Goal: Transaction & Acquisition: Subscribe to service/newsletter

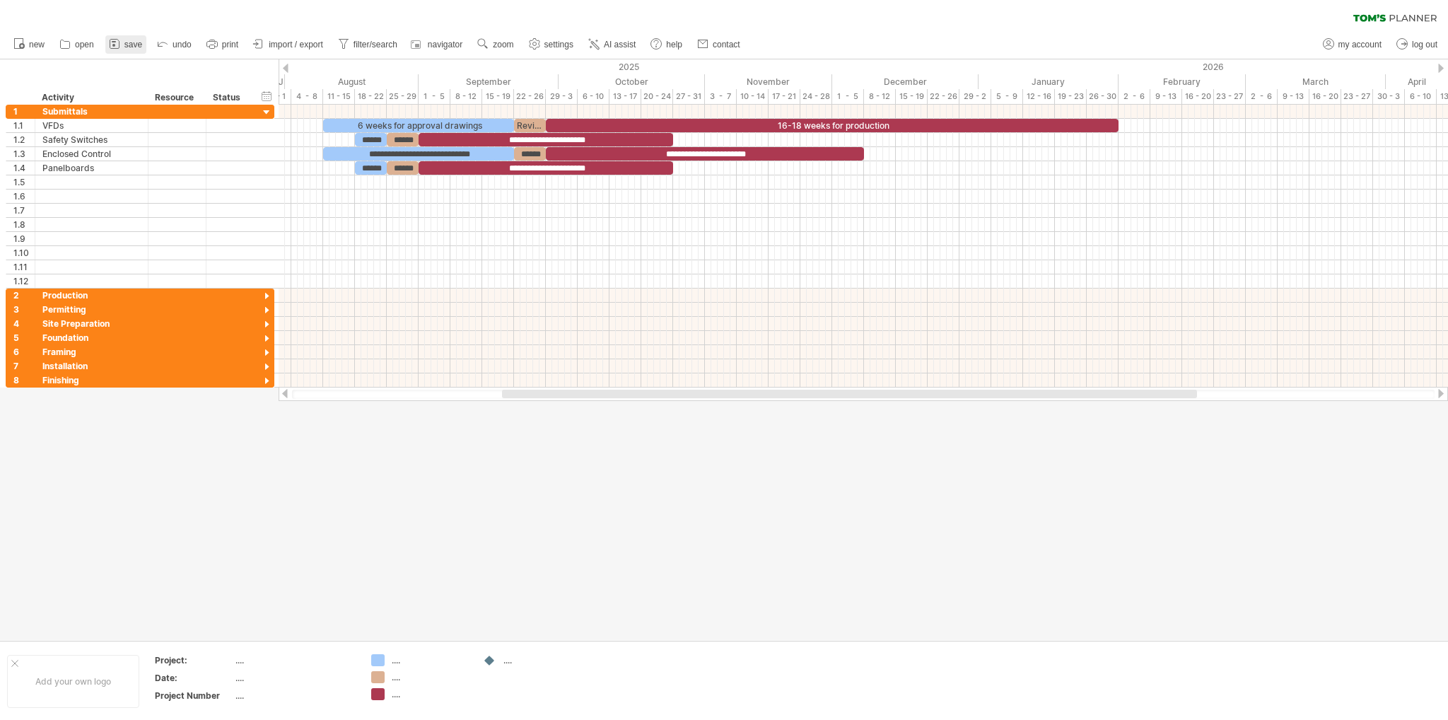
click at [129, 46] on span "save" at bounding box center [133, 45] width 18 height 10
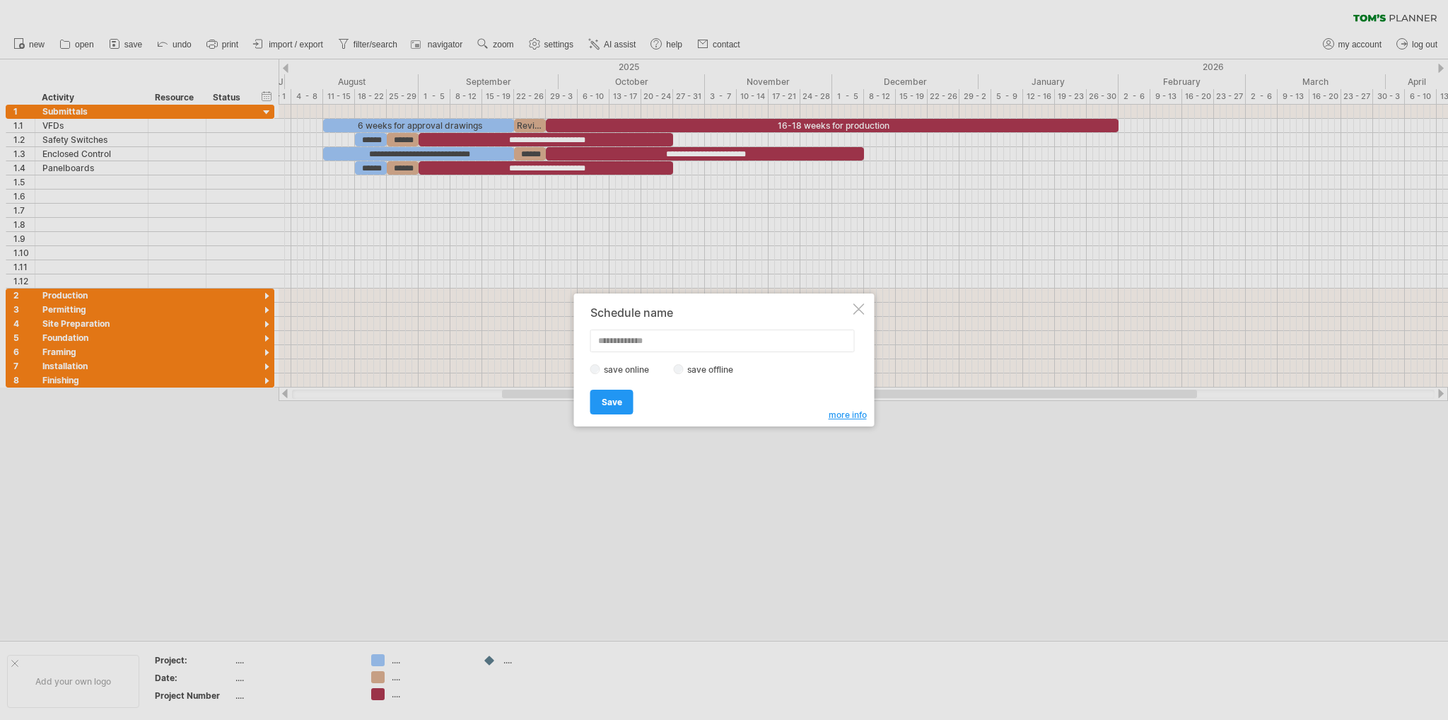
click at [855, 308] on div at bounding box center [859, 308] width 11 height 11
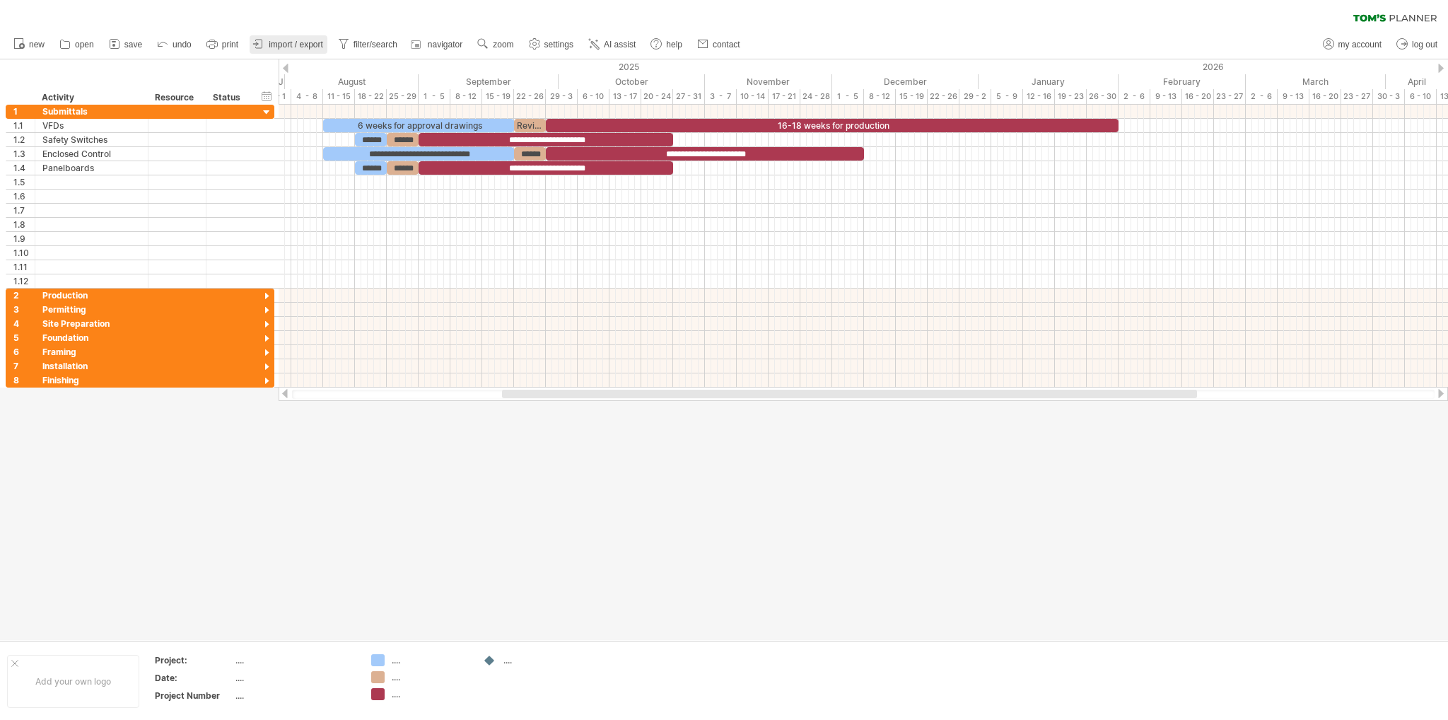
click at [277, 46] on span "import / export" at bounding box center [296, 45] width 54 height 10
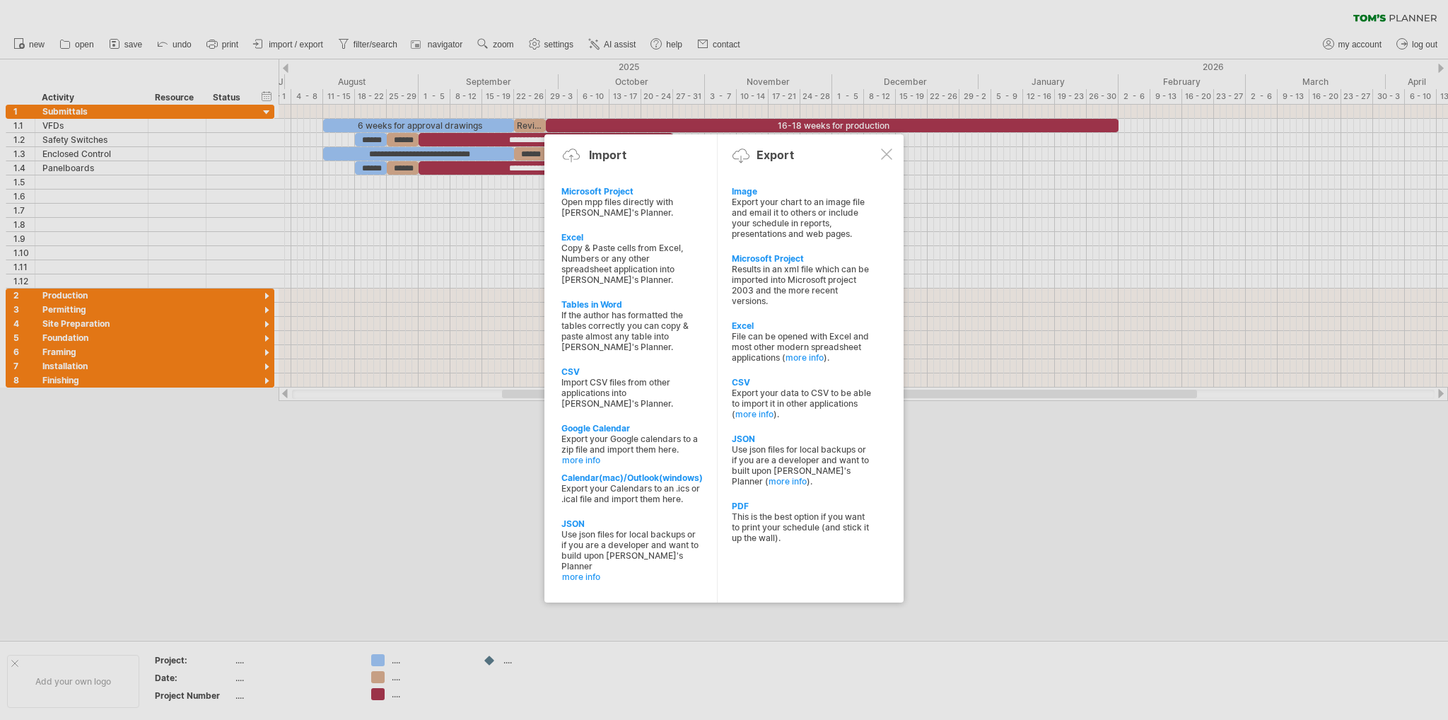
click at [277, 46] on div at bounding box center [724, 360] width 1448 height 720
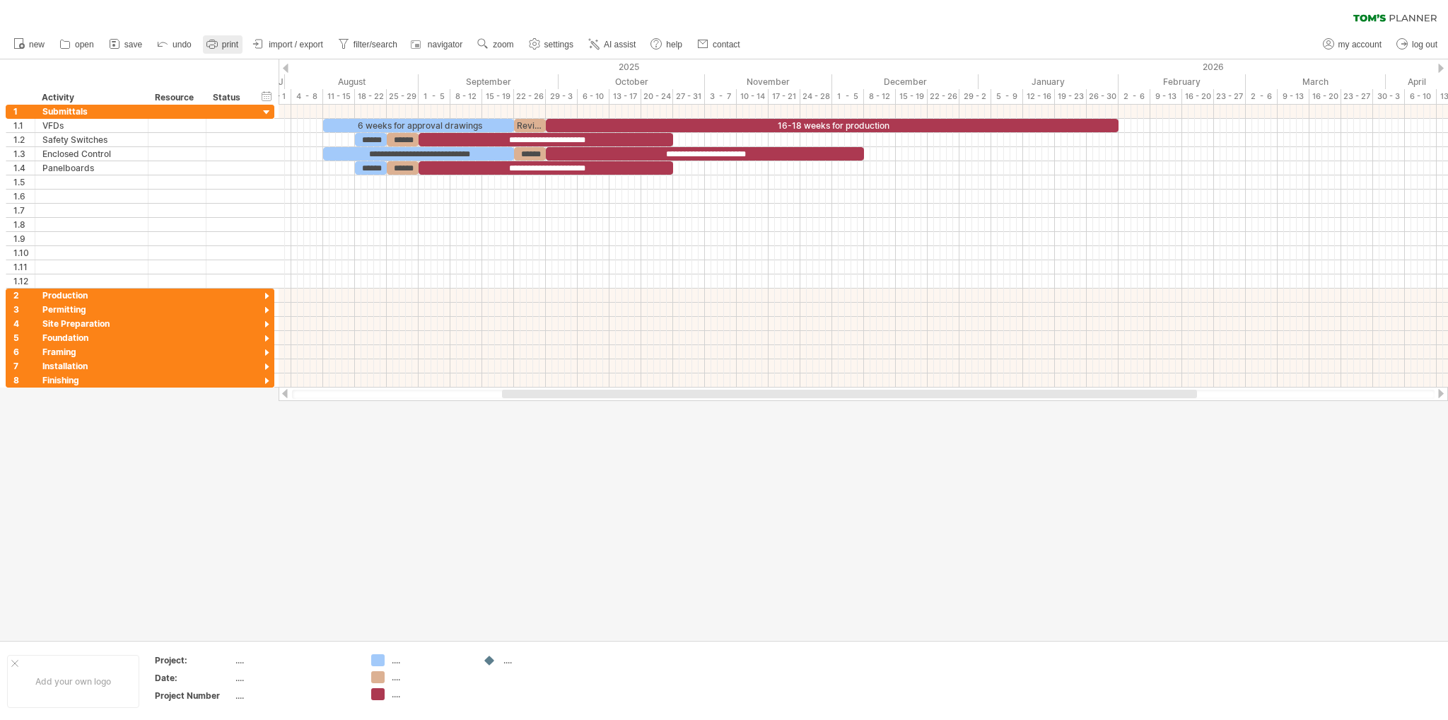
click at [231, 49] on span "print" at bounding box center [230, 45] width 16 height 10
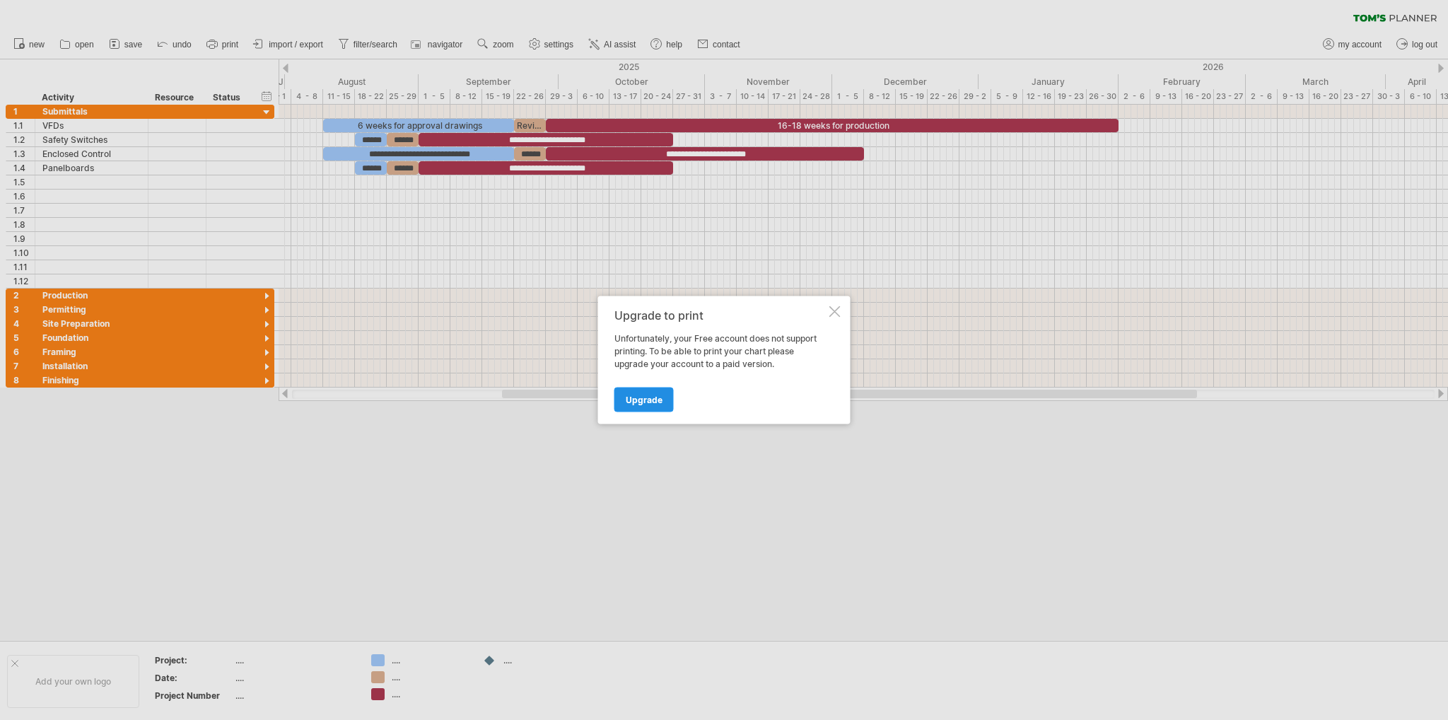
click at [644, 395] on span "Upgrade" at bounding box center [644, 400] width 37 height 11
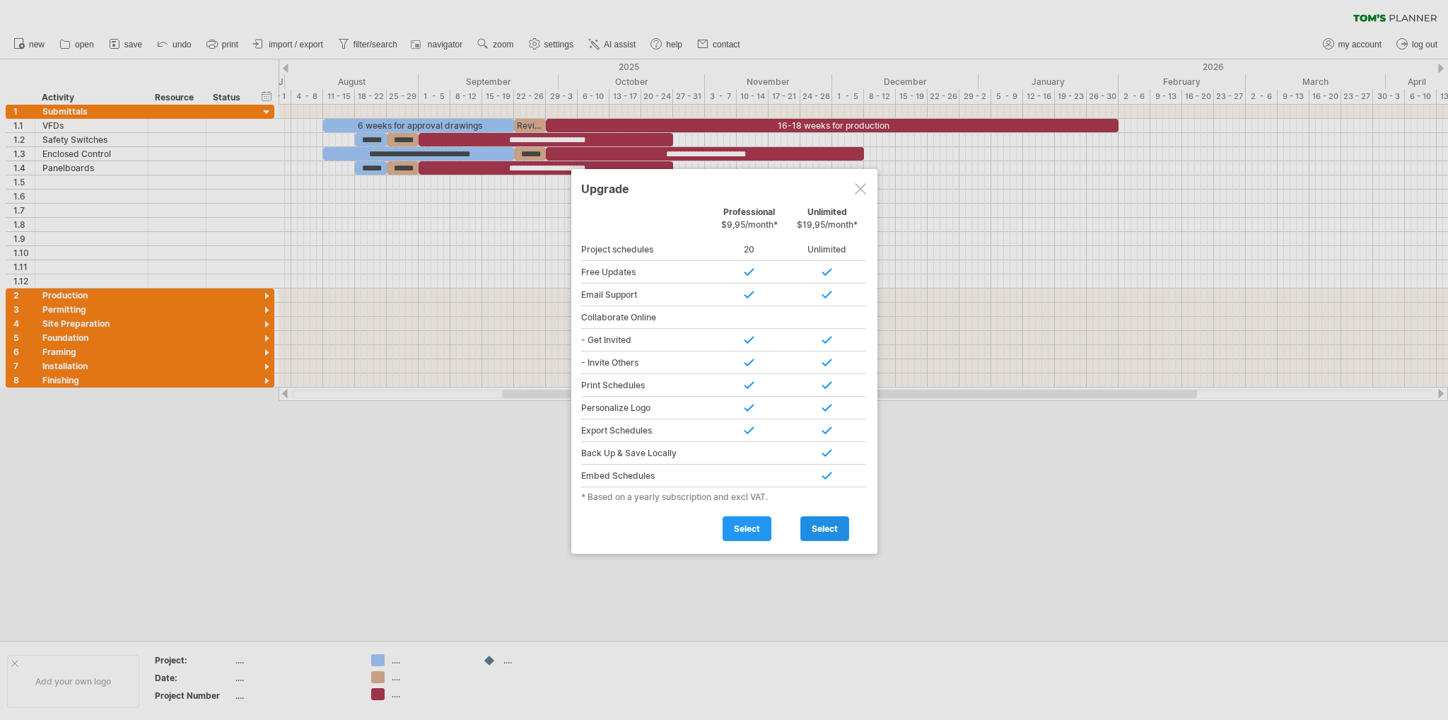
click at [828, 530] on span "select" at bounding box center [825, 528] width 26 height 11
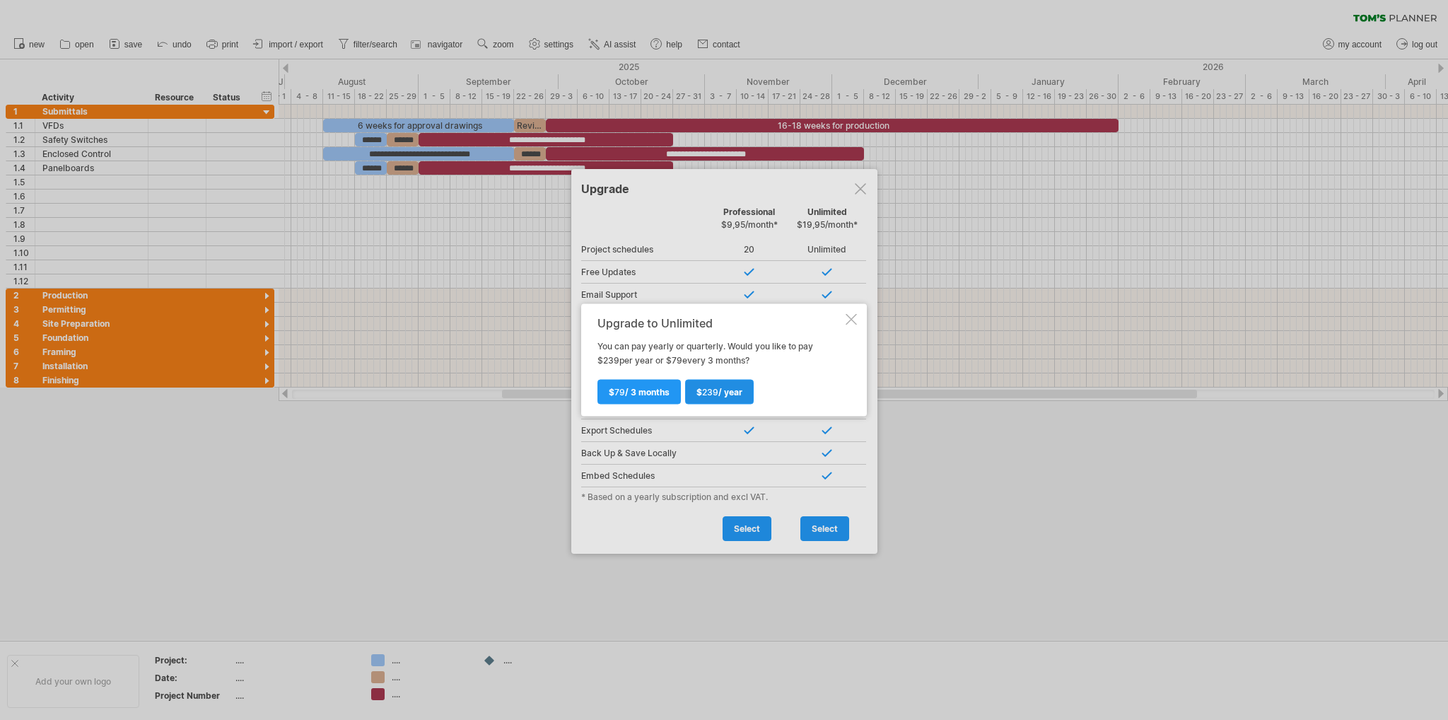
click at [726, 391] on span "$ 239 / year" at bounding box center [720, 392] width 46 height 11
click at [857, 190] on div at bounding box center [724, 360] width 1448 height 720
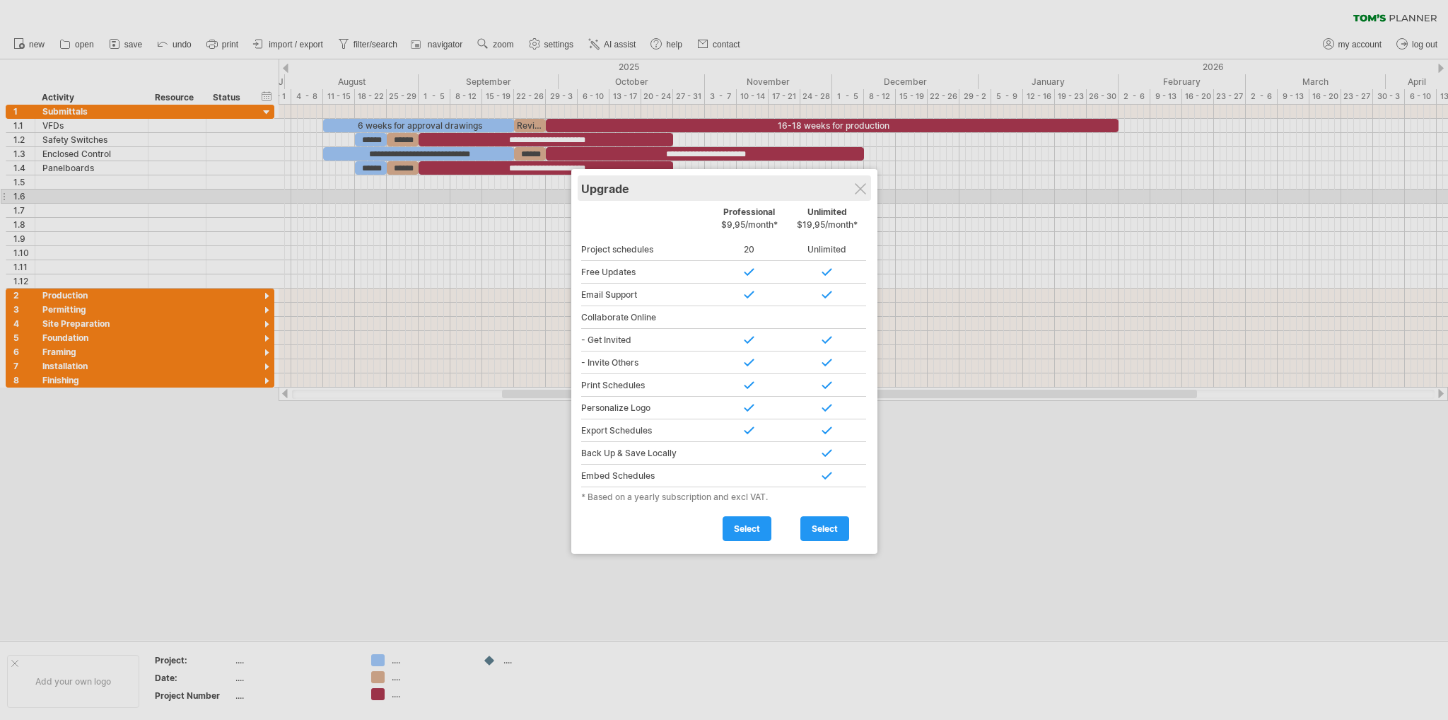
click at [854, 192] on div "Upgrade" at bounding box center [724, 187] width 286 height 25
click at [861, 189] on div at bounding box center [860, 188] width 11 height 11
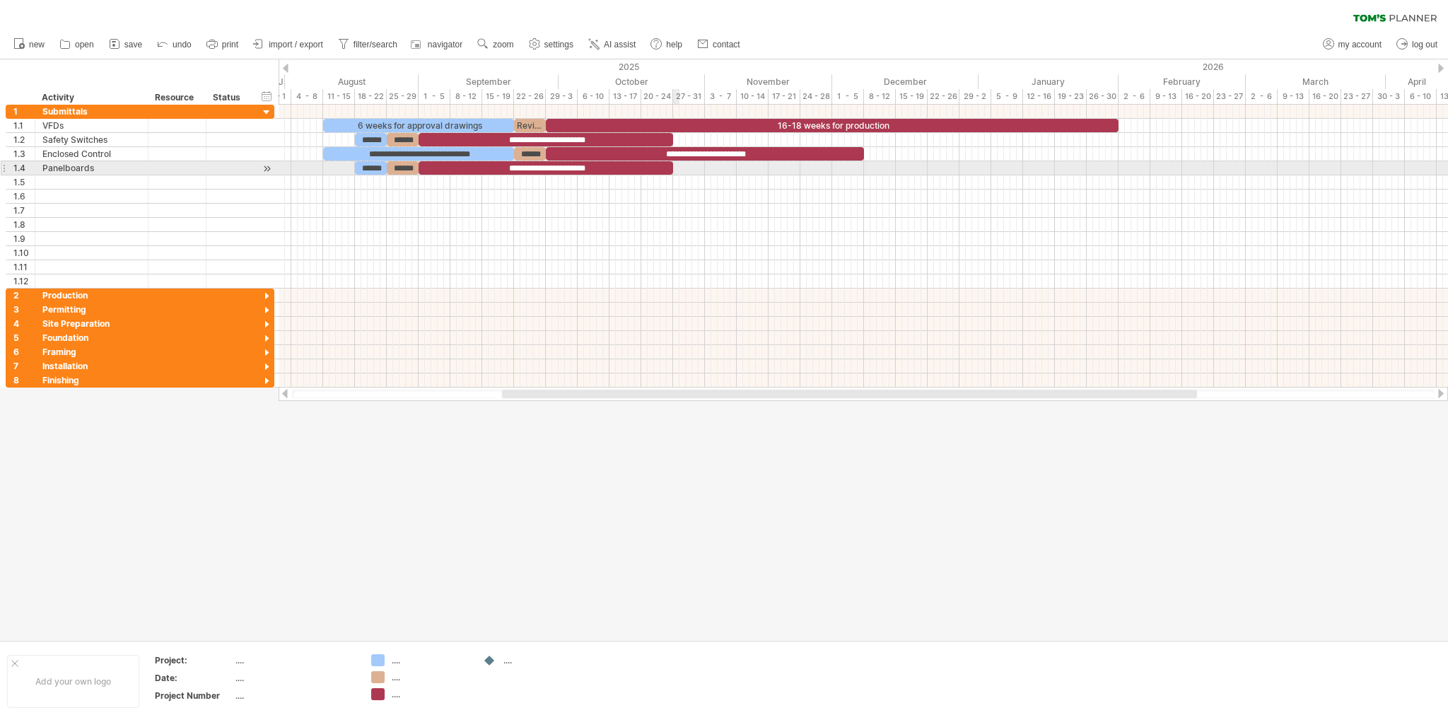
click at [676, 169] on div at bounding box center [864, 168] width 1170 height 14
click at [675, 165] on span at bounding box center [673, 167] width 6 height 13
click at [679, 168] on div at bounding box center [864, 168] width 1170 height 14
drag, startPoint x: 678, startPoint y: 168, endPoint x: 693, endPoint y: 170, distance: 15.8
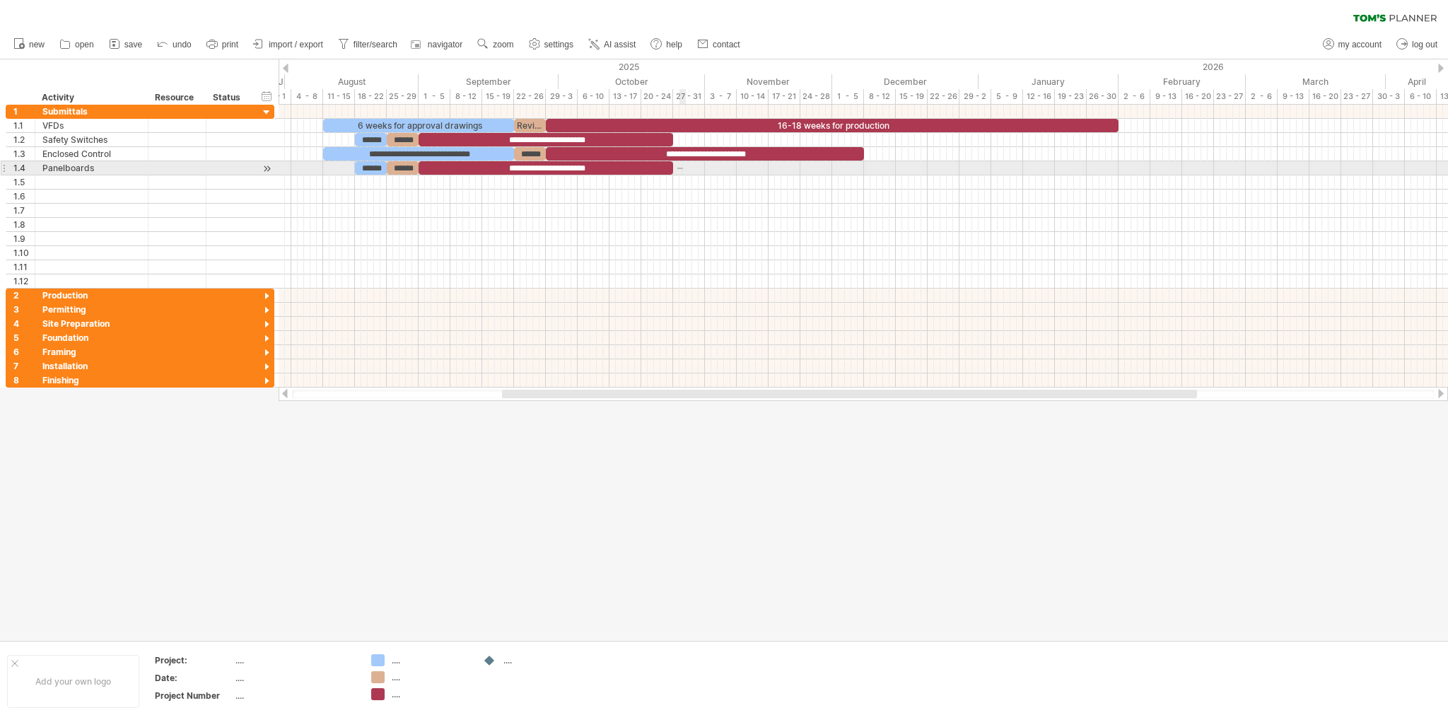
click at [693, 170] on div at bounding box center [864, 168] width 1170 height 14
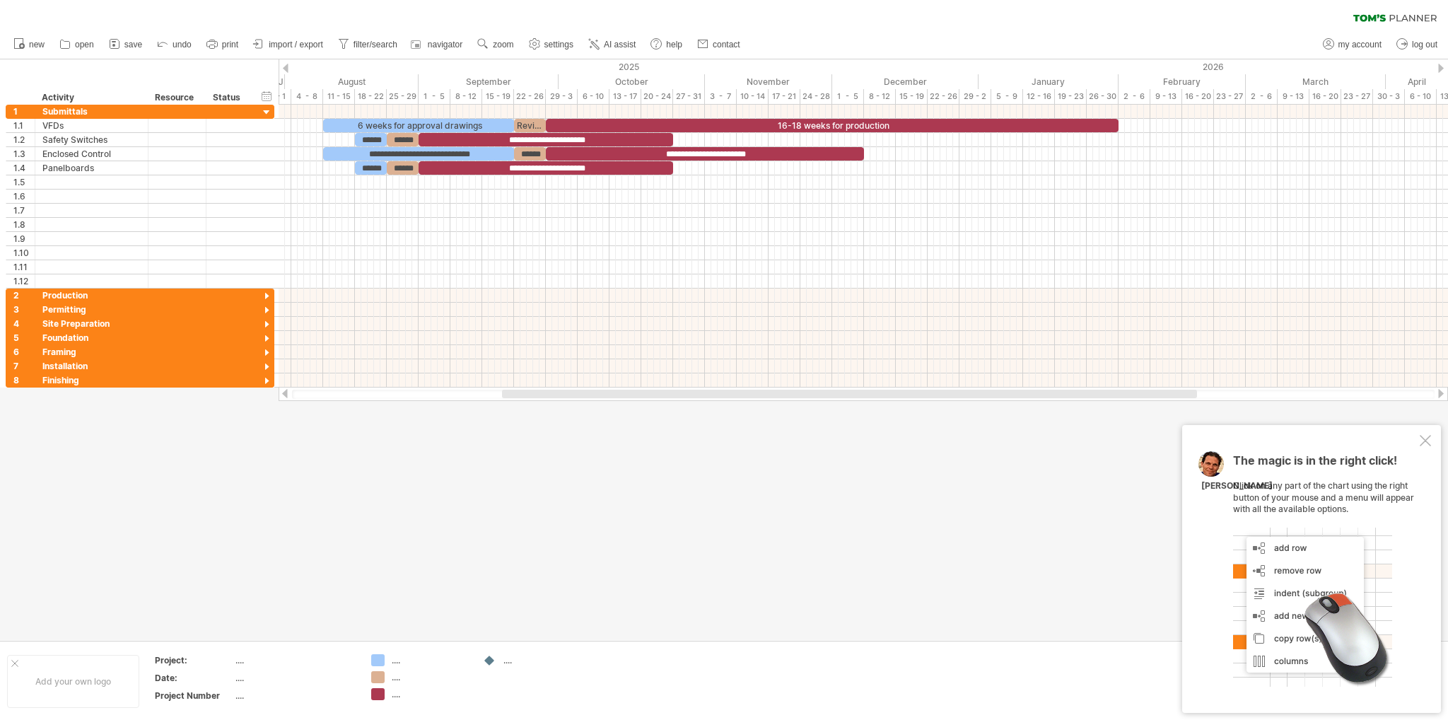
click at [1426, 441] on div at bounding box center [1425, 440] width 11 height 11
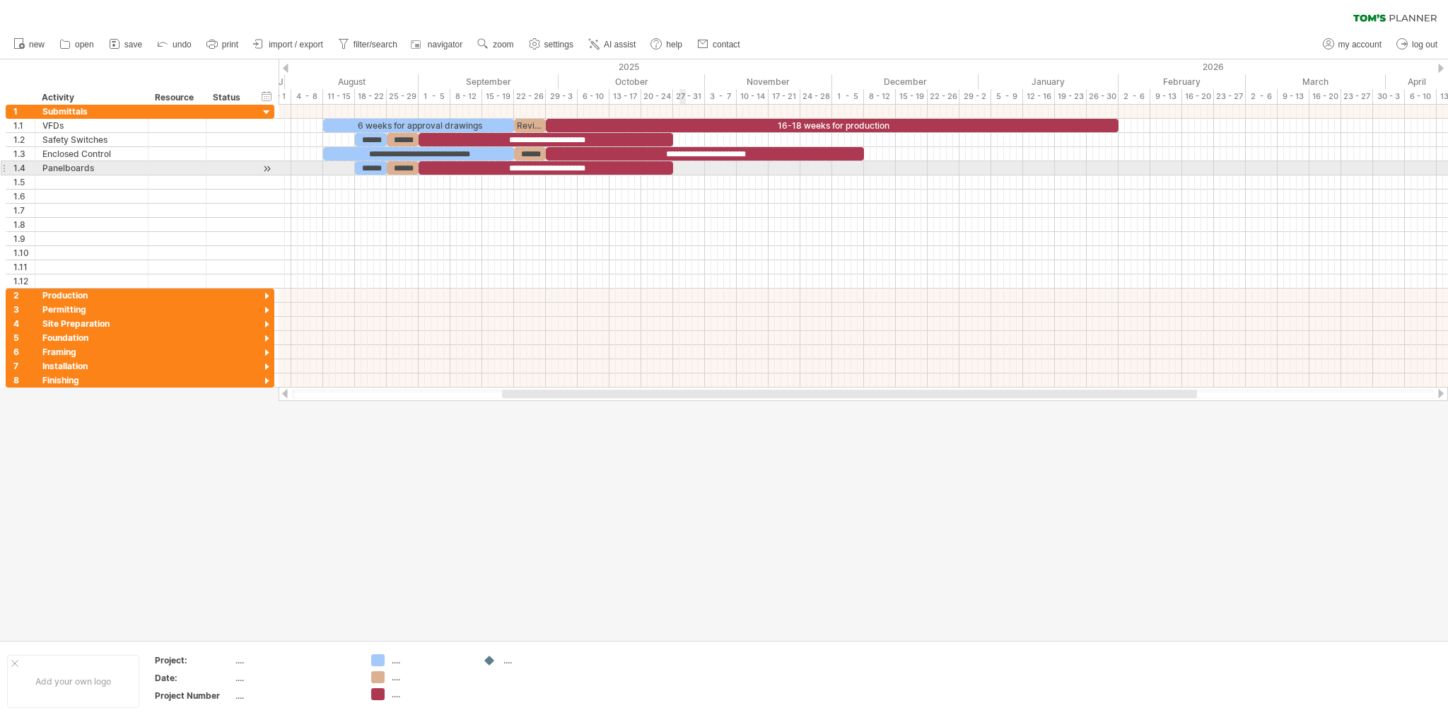
click at [685, 170] on div at bounding box center [864, 168] width 1170 height 14
drag, startPoint x: 685, startPoint y: 170, endPoint x: 719, endPoint y: 172, distance: 34.0
click at [719, 172] on div at bounding box center [864, 168] width 1170 height 14
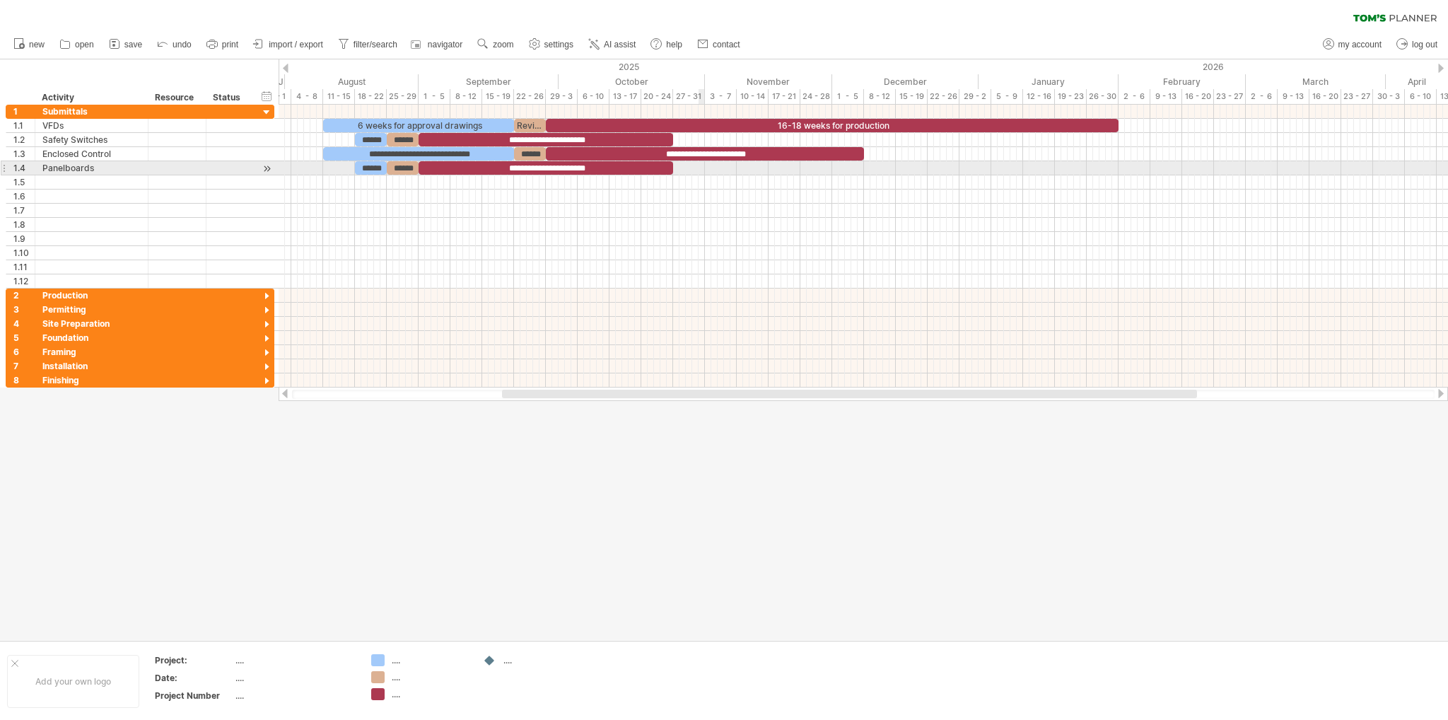
drag, startPoint x: 685, startPoint y: 168, endPoint x: 702, endPoint y: 168, distance: 16.3
click at [702, 168] on div at bounding box center [864, 168] width 1170 height 14
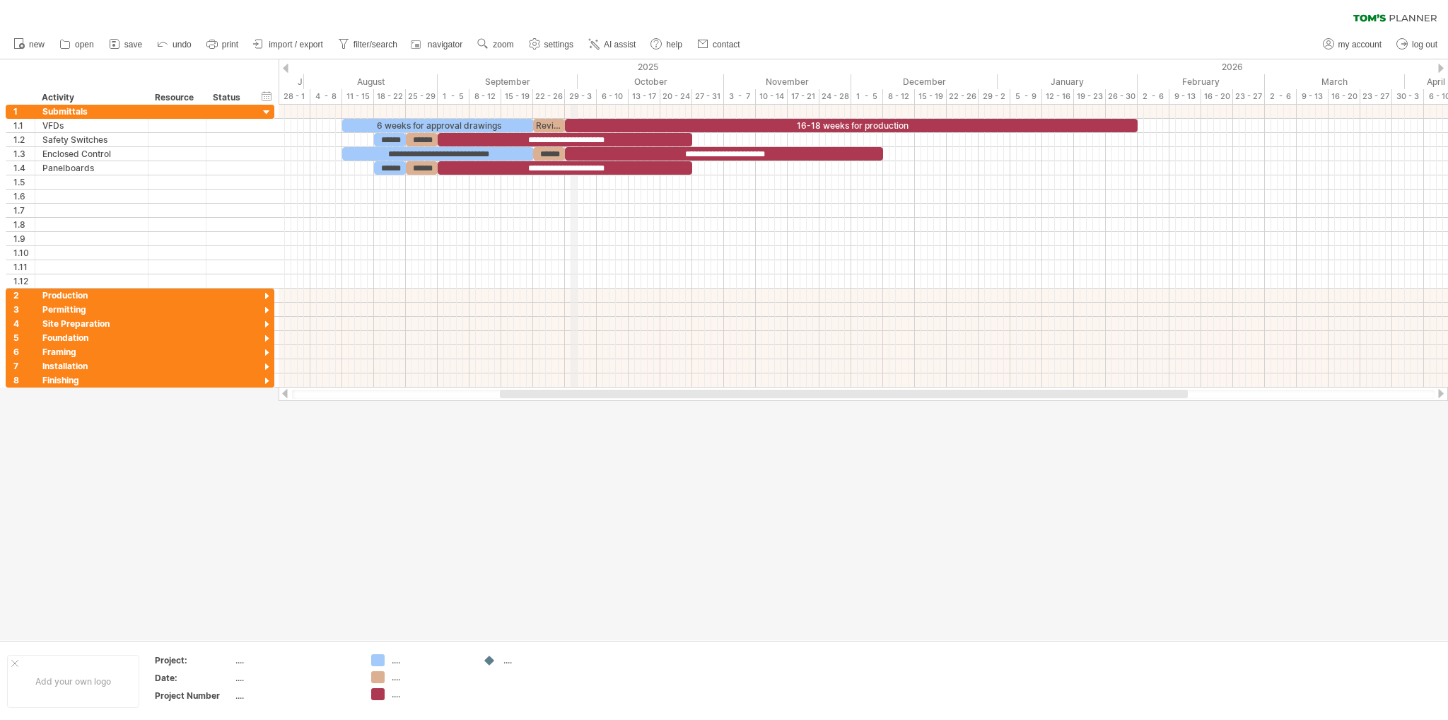
drag, startPoint x: 559, startPoint y: 80, endPoint x: 575, endPoint y: 85, distance: 17.0
